Goal: Information Seeking & Learning: Learn about a topic

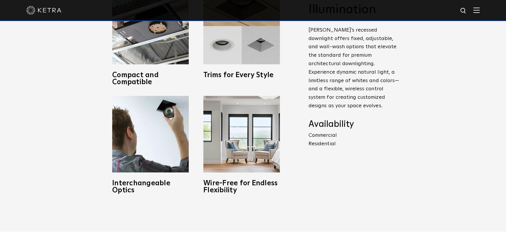
scroll to position [266, 0]
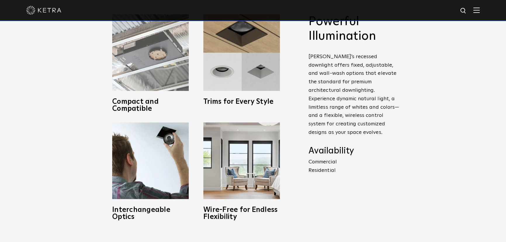
click at [152, 40] on img at bounding box center [150, 52] width 77 height 77
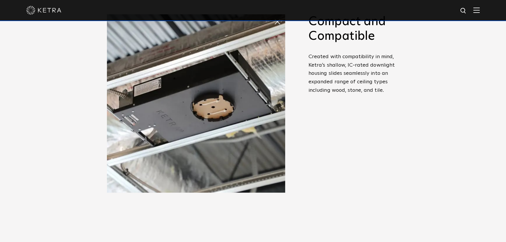
click at [343, 110] on div "Powerful Illumination Ketra’s recessed downlight offers fixed, adjustable, and …" at bounding box center [354, 94] width 91 height 160
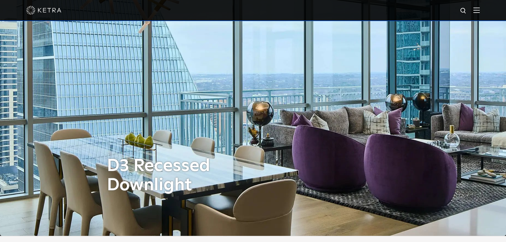
scroll to position [0, 0]
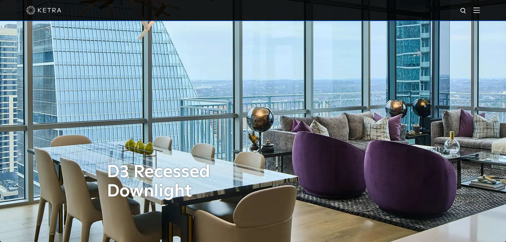
drag, startPoint x: 341, startPoint y: 129, endPoint x: 277, endPoint y: 46, distance: 104.4
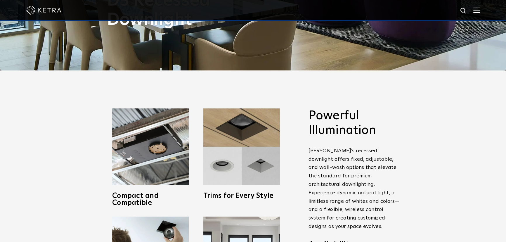
scroll to position [212, 0]
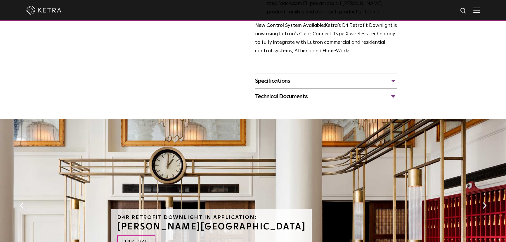
scroll to position [239, 0]
click at [274, 93] on div "Technical Documents" at bounding box center [326, 96] width 142 height 9
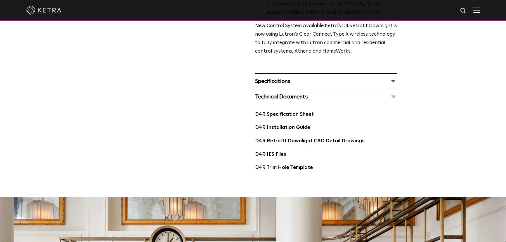
click at [272, 78] on div "Specifications" at bounding box center [326, 81] width 142 height 9
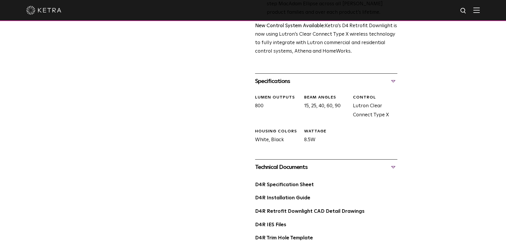
click at [270, 80] on div "Specifications" at bounding box center [326, 81] width 142 height 9
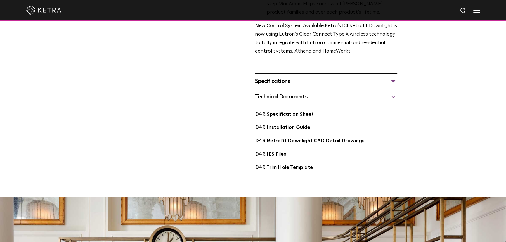
click at [280, 96] on div "Technical Documents" at bounding box center [326, 96] width 142 height 9
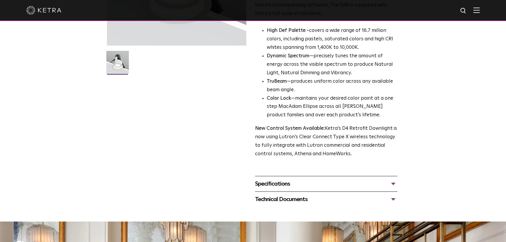
scroll to position [0, 0]
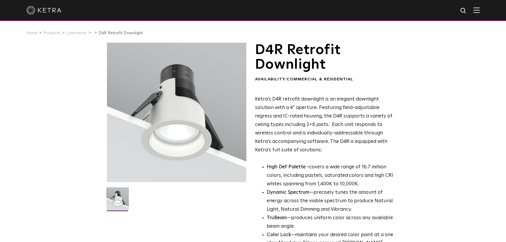
drag, startPoint x: 236, startPoint y: 148, endPoint x: 193, endPoint y: 51, distance: 105.1
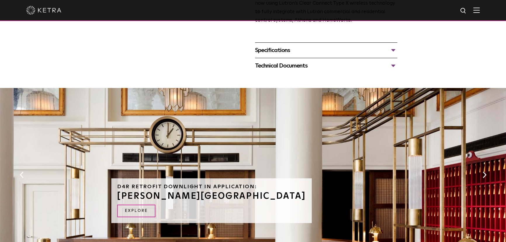
scroll to position [292, 0]
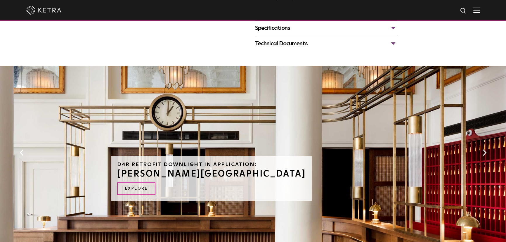
click at [482, 152] on button "Next" at bounding box center [485, 153] width 6 height 8
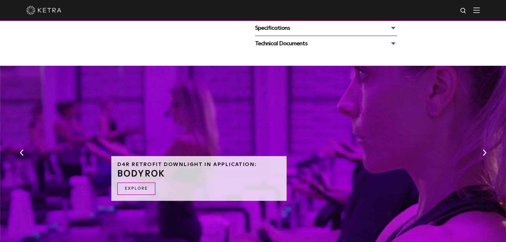
scroll to position [319, 0]
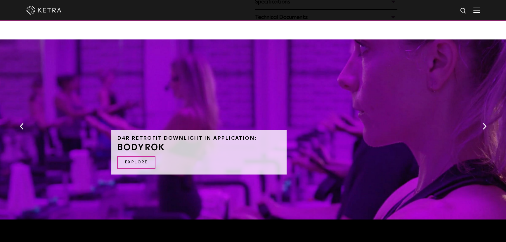
click at [485, 126] on button "Next" at bounding box center [485, 126] width 6 height 8
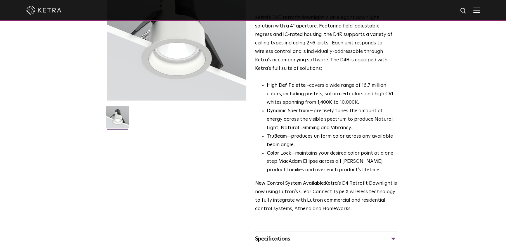
scroll to position [0, 0]
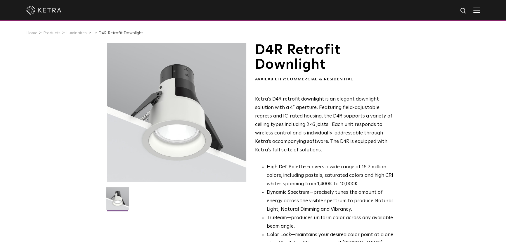
drag, startPoint x: 468, startPoint y: 101, endPoint x: 448, endPoint y: 61, distance: 44.7
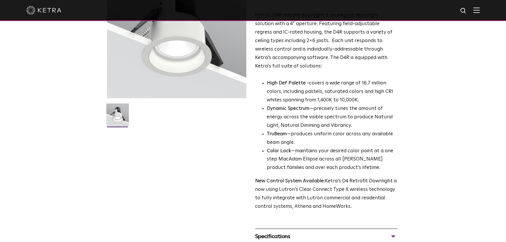
scroll to position [79, 0]
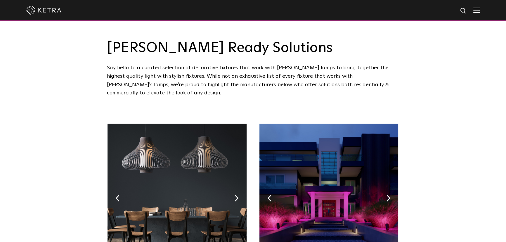
drag, startPoint x: 449, startPoint y: 125, endPoint x: 457, endPoint y: 24, distance: 101.4
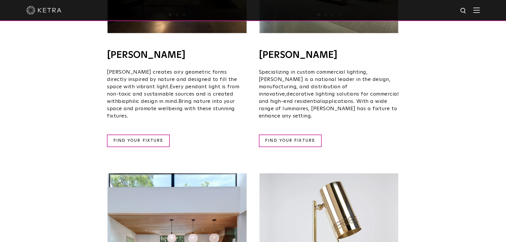
scroll to position [452, 0]
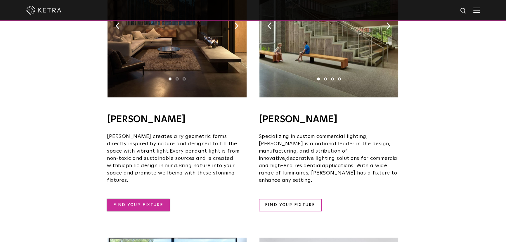
click at [118, 199] on link "FIND YOUR FIXTURE" at bounding box center [138, 205] width 63 height 13
click at [461, 110] on div "Ketra Ready Solutions Say hello to a curated selection of decorative fixtures t…" at bounding box center [253, 179] width 506 height 1262
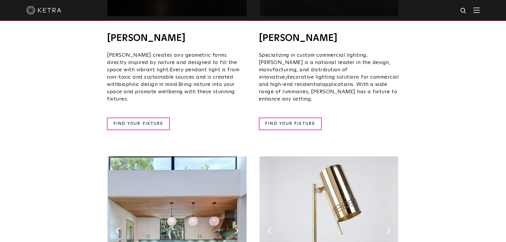
scroll to position [531, 0]
